Goal: Task Accomplishment & Management: Use online tool/utility

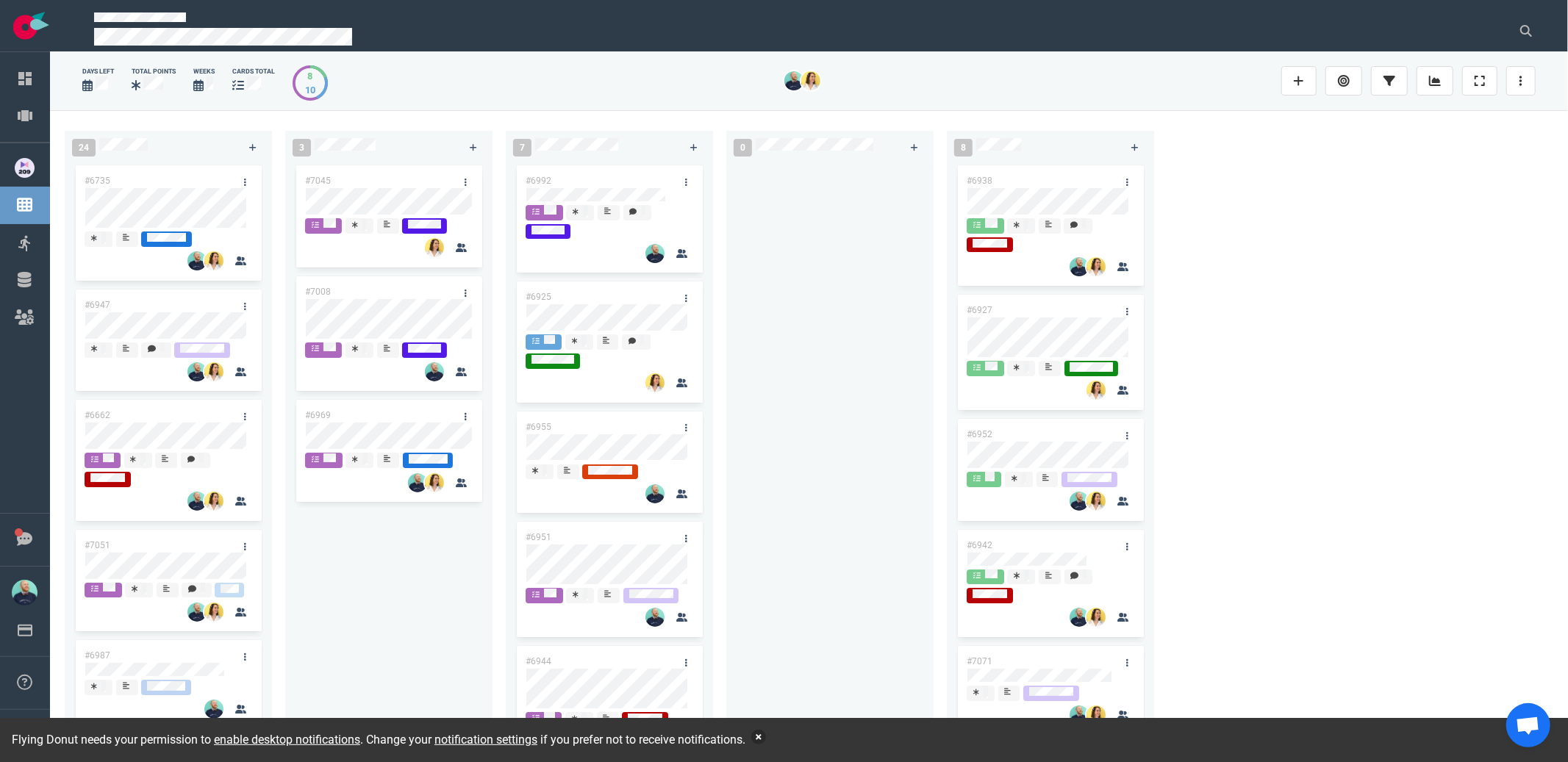
click at [766, 737] on button "button" at bounding box center [759, 737] width 15 height 15
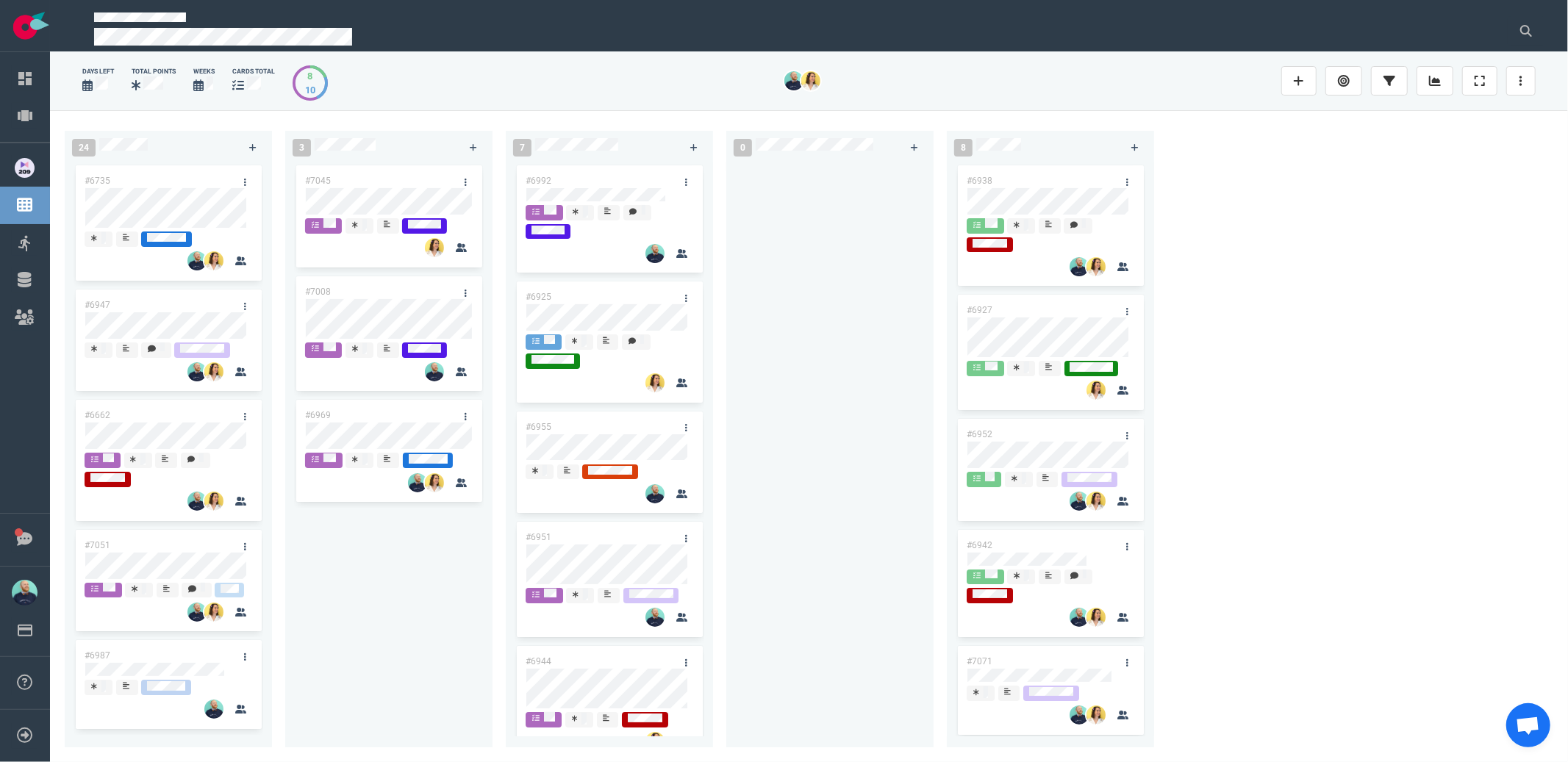
click at [873, 325] on div at bounding box center [830, 446] width 190 height 568
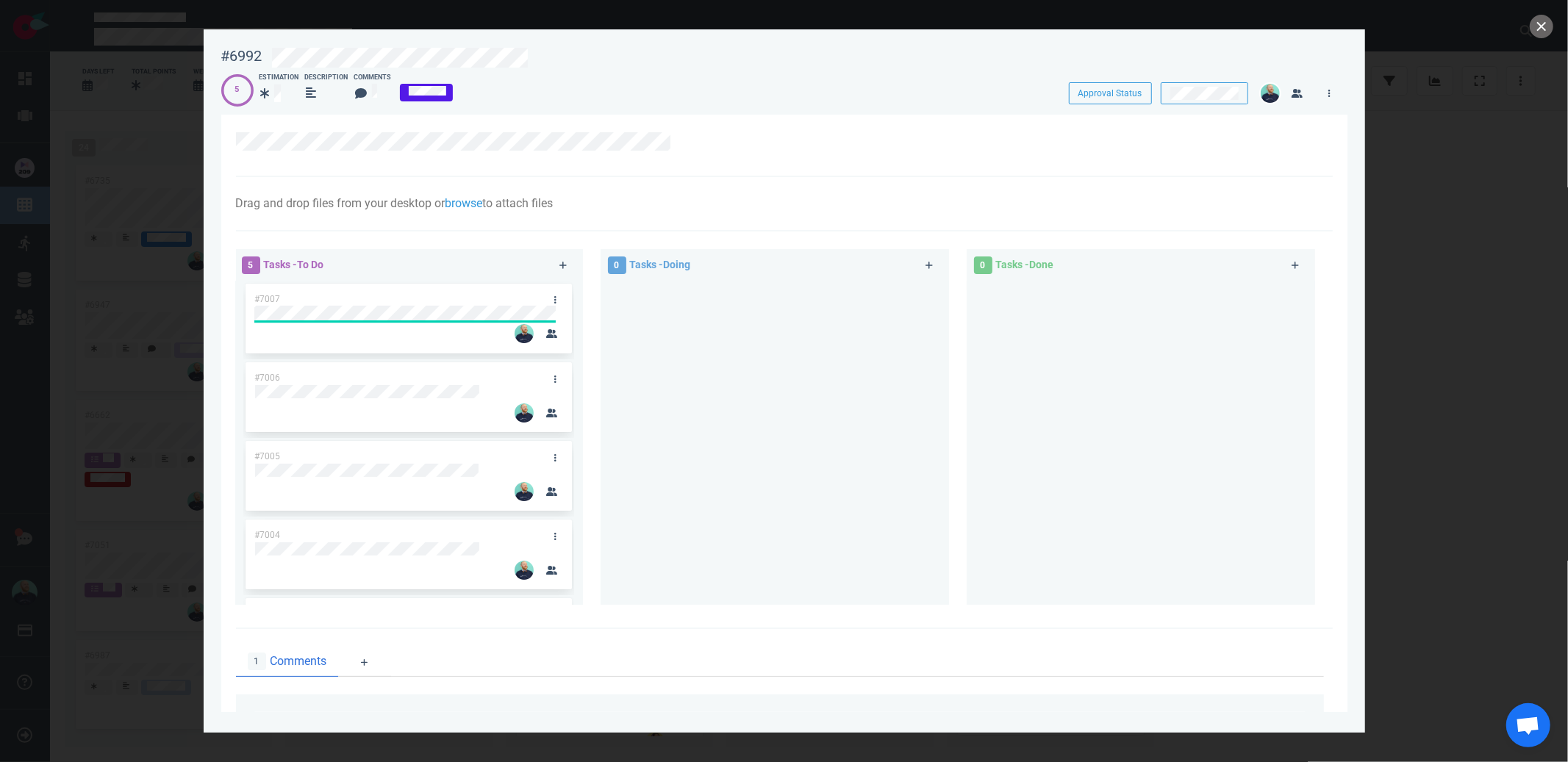
click at [346, 316] on div "#7007" at bounding box center [409, 318] width 309 height 70
drag, startPoint x: 346, startPoint y: 316, endPoint x: 541, endPoint y: 319, distance: 195.0
click at [540, 318] on div "#7007" at bounding box center [409, 318] width 309 height 70
click at [351, 471] on div "#7005" at bounding box center [409, 475] width 309 height 70
click at [317, 571] on div at bounding box center [379, 569] width 269 height 39
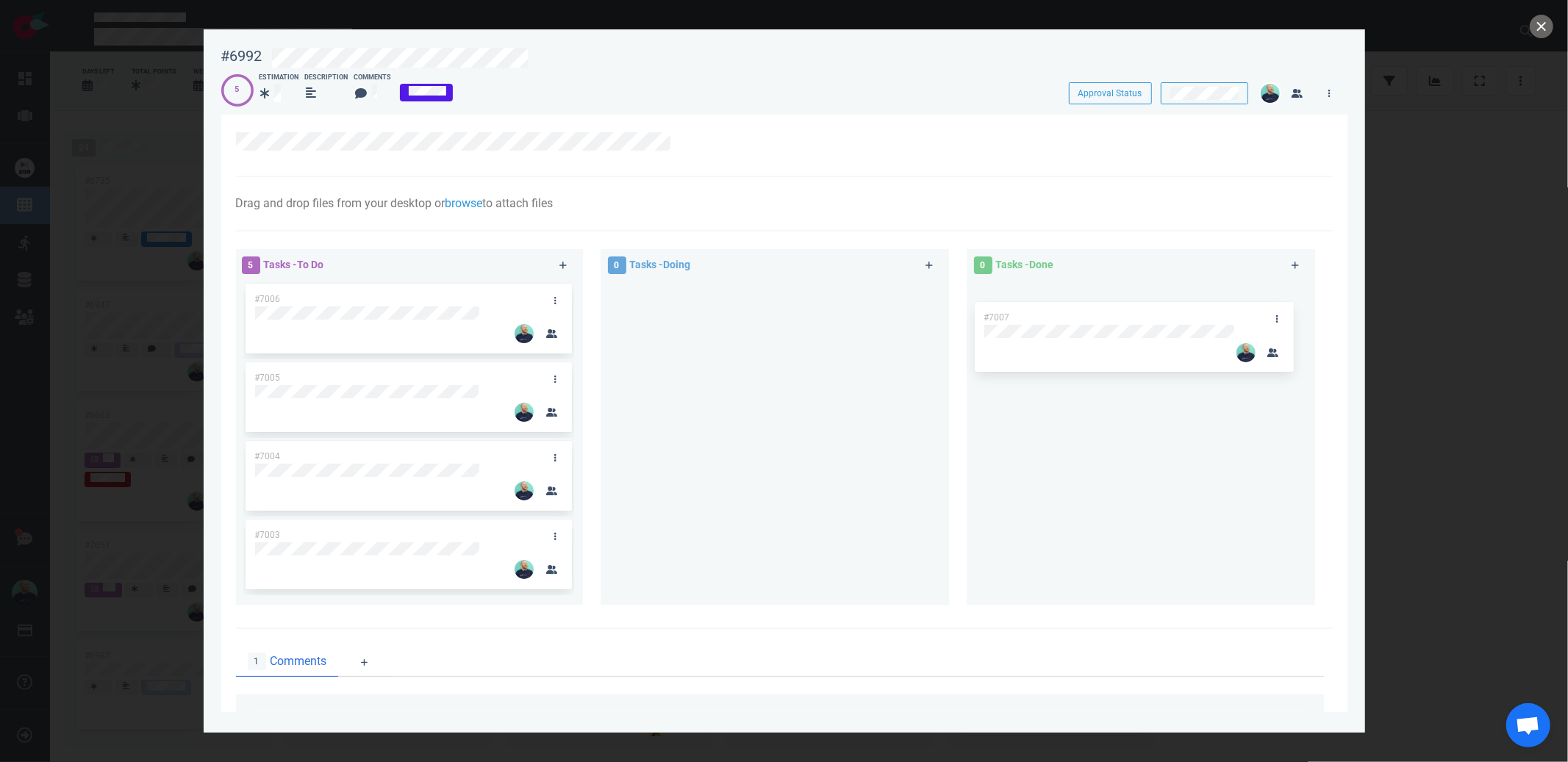
drag, startPoint x: 439, startPoint y: 299, endPoint x: 1208, endPoint y: 308, distance: 769.1
click at [1226, 315] on div "5 Tasks - To Do #7007 #7006 #7005 #7004 #7003 #7007 0 Tasks - Doing 0 Tasks - D…" at bounding box center [779, 429] width 1105 height 379
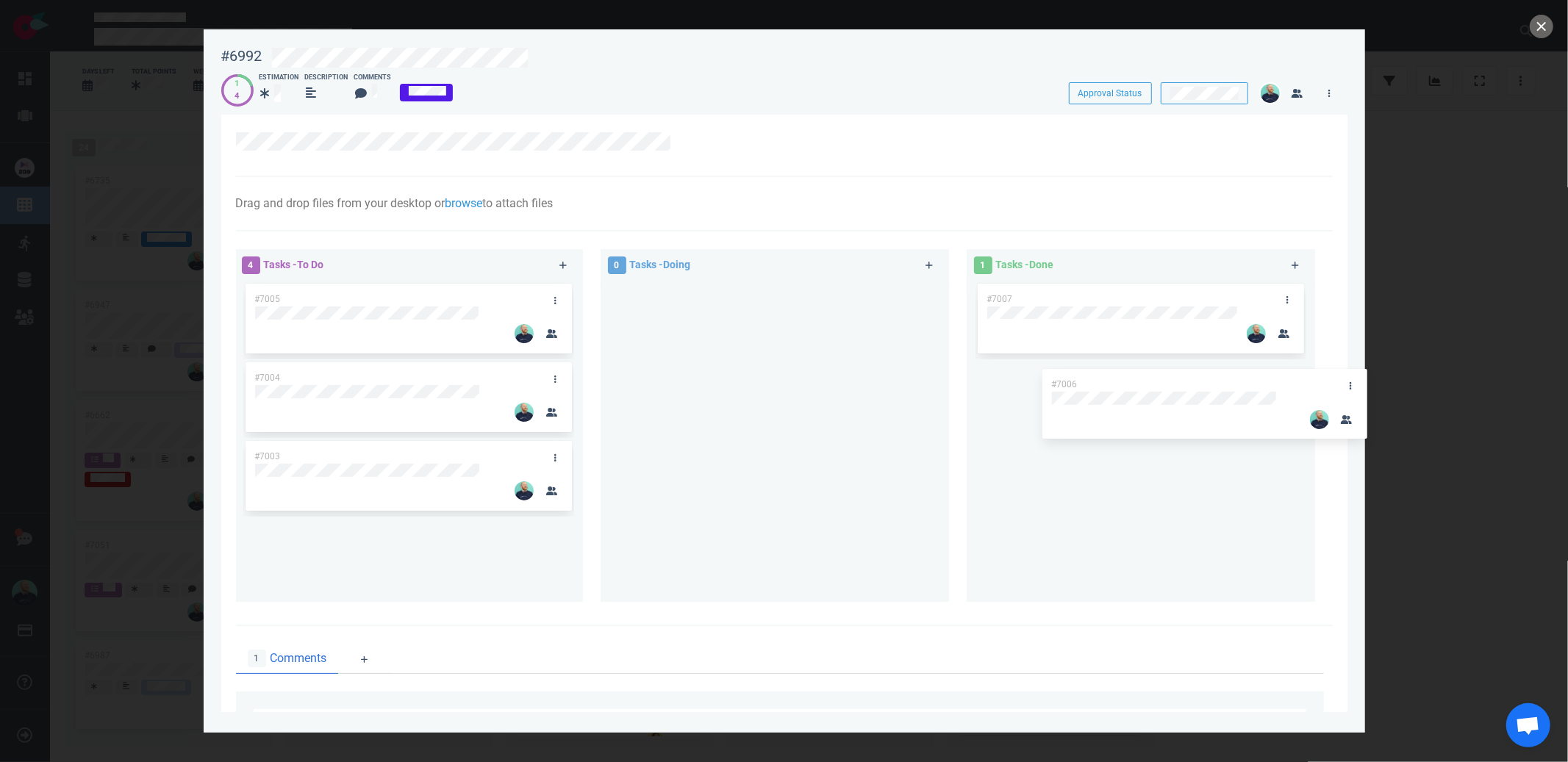
drag, startPoint x: 466, startPoint y: 305, endPoint x: 1236, endPoint y: 379, distance: 773.5
click at [1236, 379] on div "4 Tasks - To Do #7006 #7005 #7004 #7003 #7006 0 Tasks - Doing 1 Tasks - Done #7…" at bounding box center [779, 427] width 1105 height 375
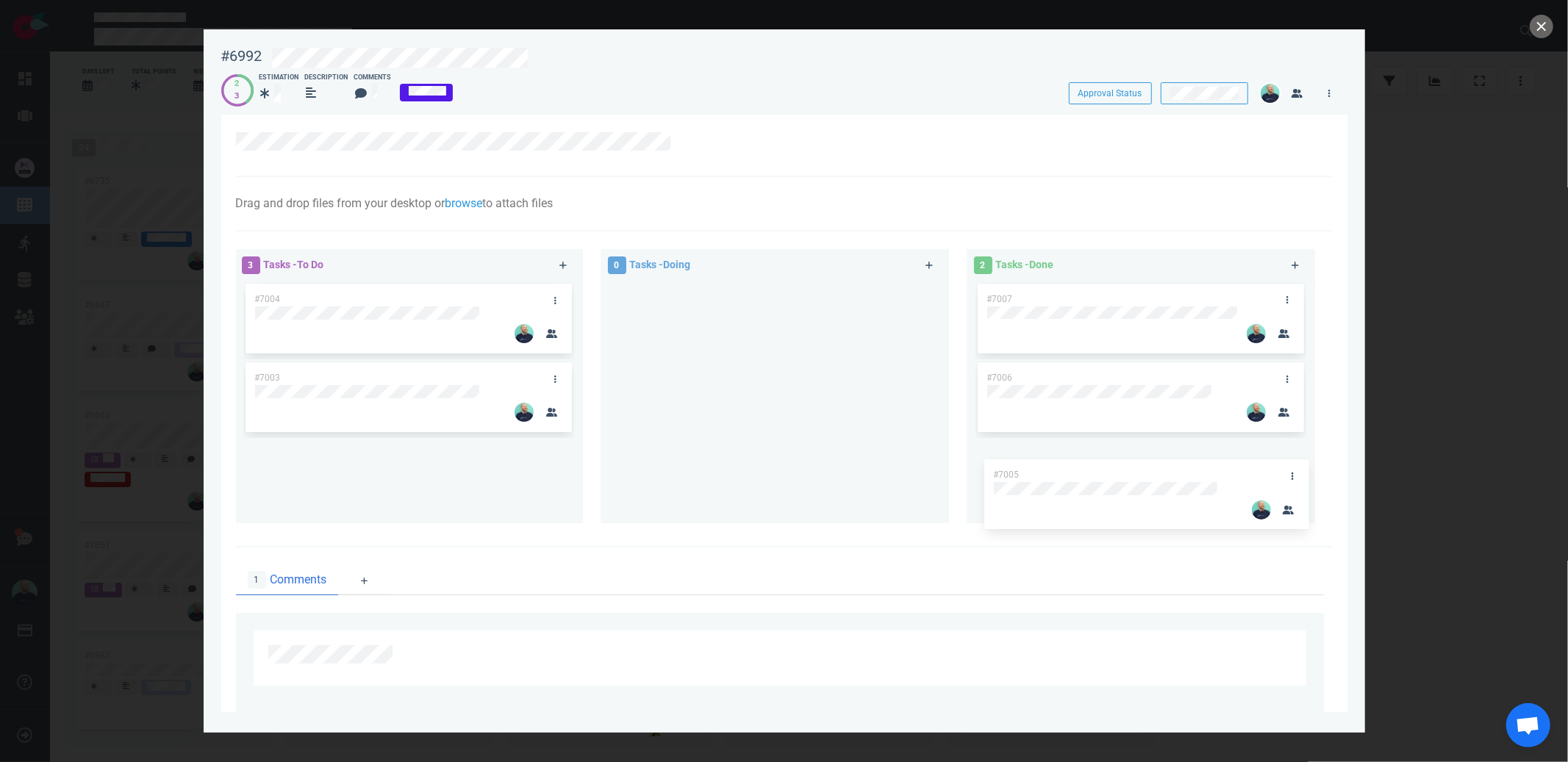
drag, startPoint x: 396, startPoint y: 296, endPoint x: 1160, endPoint y: 473, distance: 784.2
click at [1160, 473] on div "3 Tasks - To Do #7005 #7004 #7003 #7005 0 Tasks - Doing 2 Tasks - Done #7007 #7…" at bounding box center [779, 388] width 1105 height 296
click at [849, 421] on div at bounding box center [774, 395] width 330 height 231
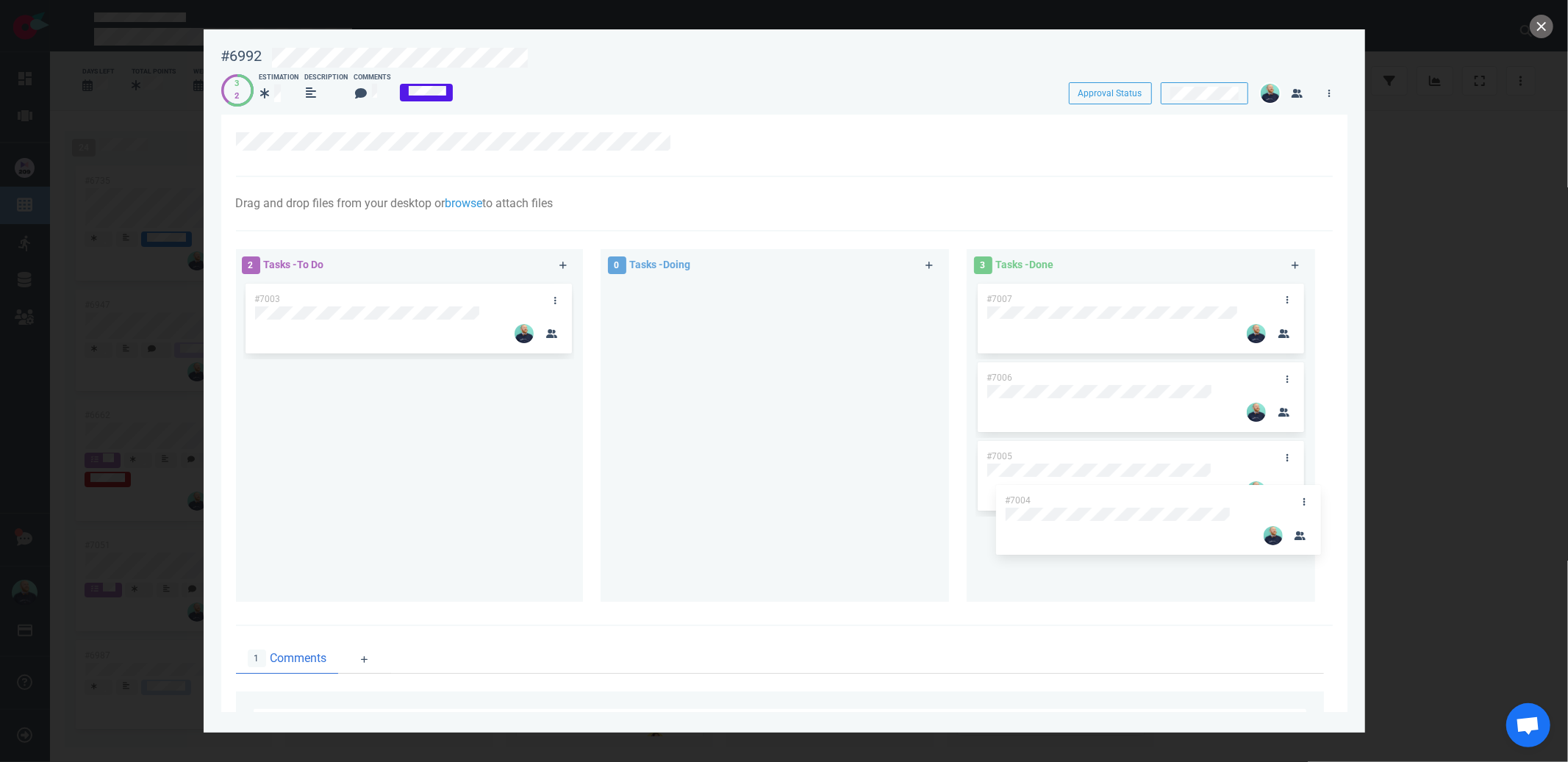
drag, startPoint x: 521, startPoint y: 318, endPoint x: 1187, endPoint y: 498, distance: 689.9
click at [1187, 498] on div "2 Tasks - To Do #7004 #7003 #7004 0 Tasks - Doing 3 Tasks - Done #7007 #7006 #7…" at bounding box center [779, 427] width 1105 height 375
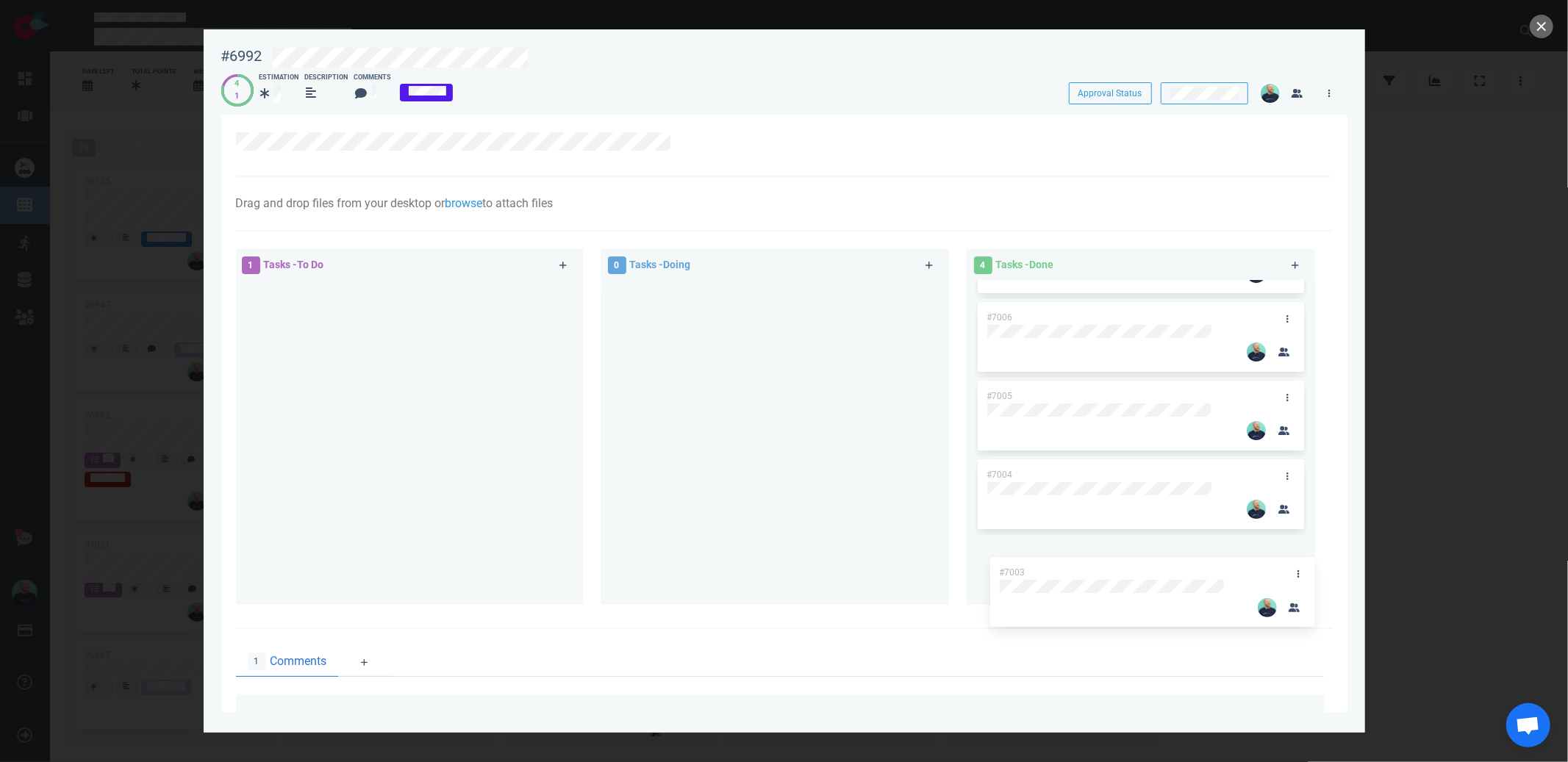
scroll to position [70, 0]
drag, startPoint x: 472, startPoint y: 319, endPoint x: 1179, endPoint y: 567, distance: 749.2
click at [1179, 567] on div "1 Tasks - To Do #7003 #7003 0 Tasks - Doing 4 Tasks - Done #7007 #7006 #7005 #7…" at bounding box center [779, 429] width 1105 height 379
click at [1546, 27] on button "close" at bounding box center [1541, 26] width 23 height 23
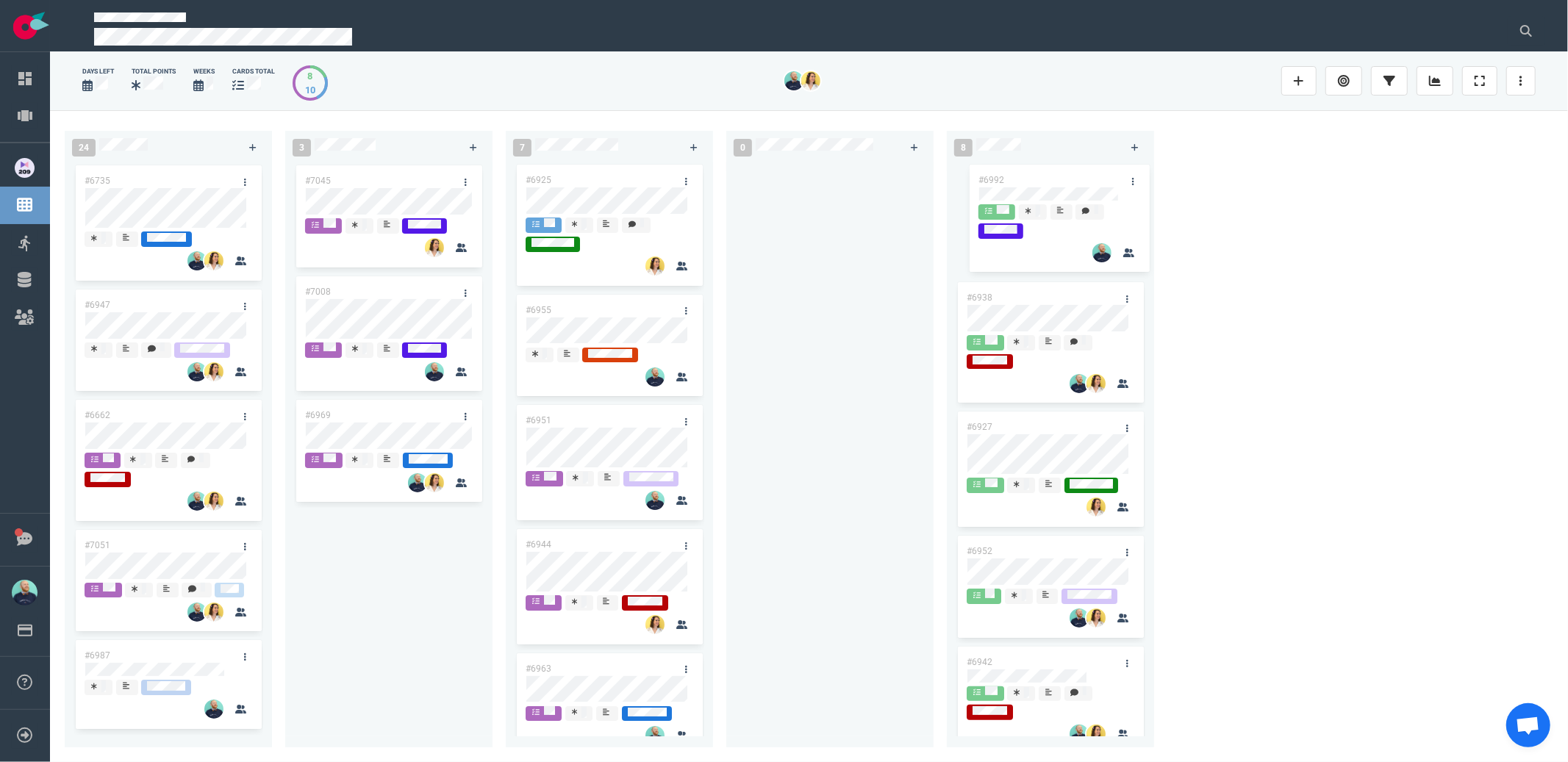
drag, startPoint x: 591, startPoint y: 184, endPoint x: 1043, endPoint y: 183, distance: 452.0
click at [1043, 183] on div "24 #6735 #6947 #6662 #7051 #6987 #6767 #6889 #6985 #7069 #6901 #6855 #6922 #702…" at bounding box center [808, 436] width 1517 height 651
click at [866, 295] on div at bounding box center [830, 446] width 190 height 568
click at [1369, 421] on div "24 #6735 #6947 #6662 #7051 #6987 #6767 #6889 #6985 #7069 #6901 #6855 #6922 #702…" at bounding box center [808, 436] width 1517 height 651
